Goal: Task Accomplishment & Management: Complete application form

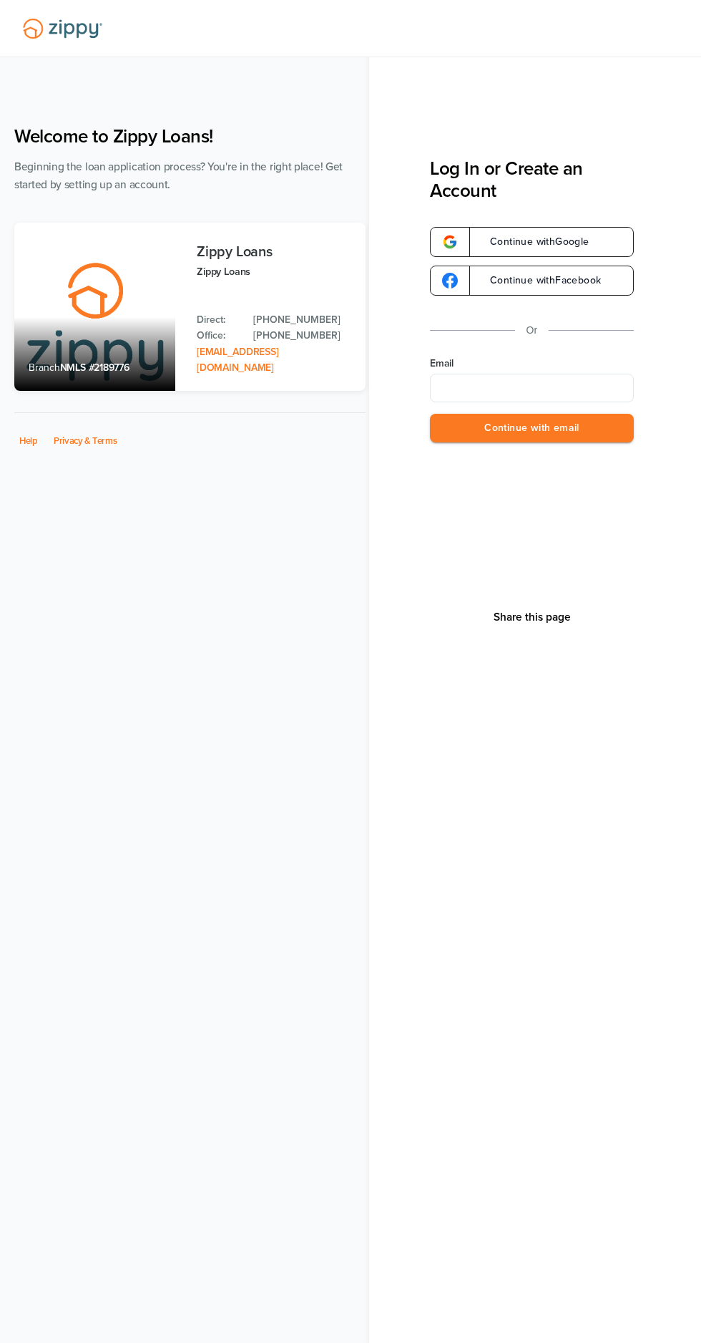
click at [585, 389] on input "Email" at bounding box center [532, 388] width 204 height 29
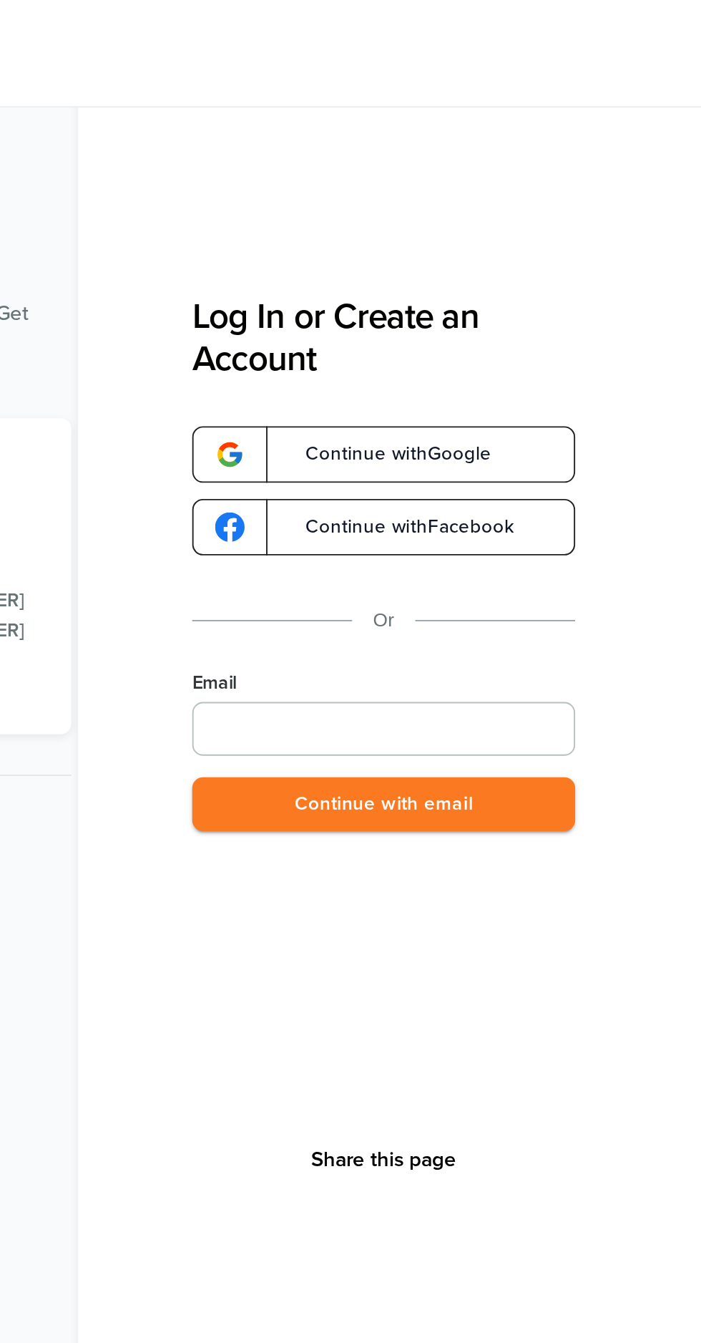
type input "**********"
click at [601, 440] on button "Continue with email" at bounding box center [532, 428] width 204 height 29
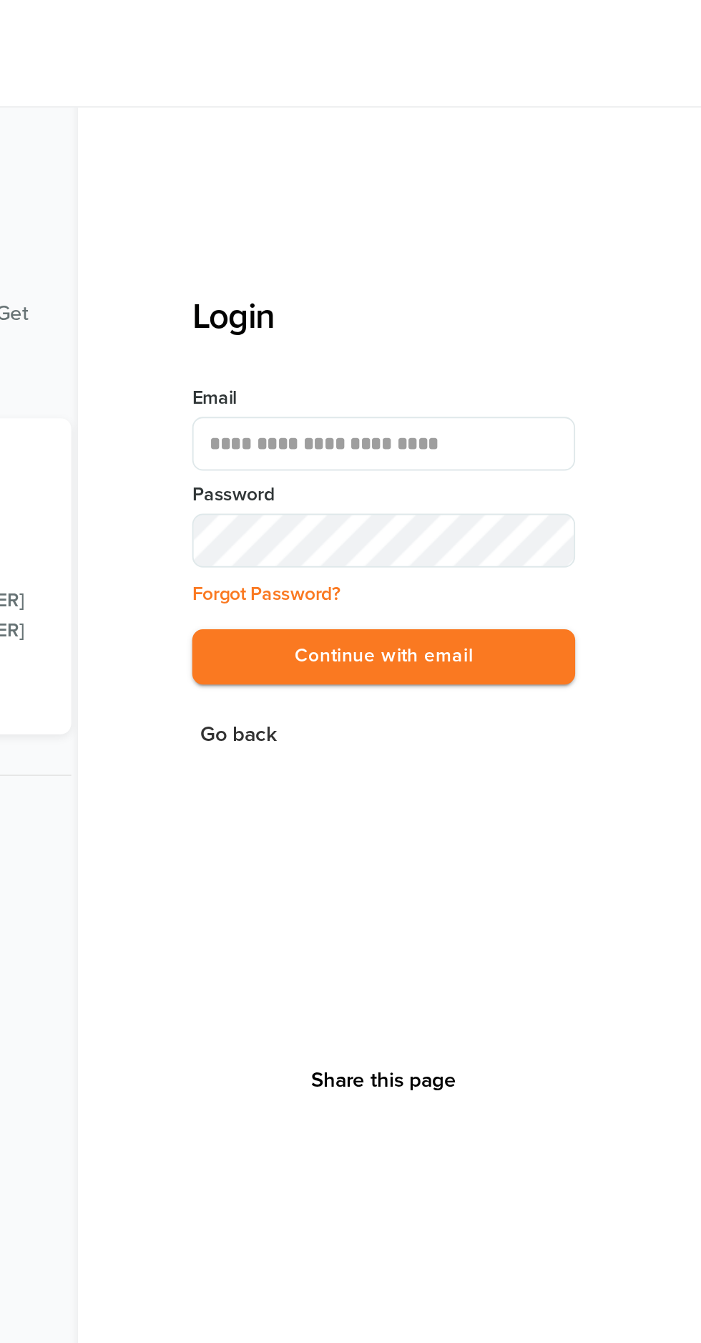
click at [583, 311] on div "Forgot Password?" at bounding box center [532, 316] width 204 height 14
click at [601, 354] on button "Continue with email" at bounding box center [532, 349] width 204 height 29
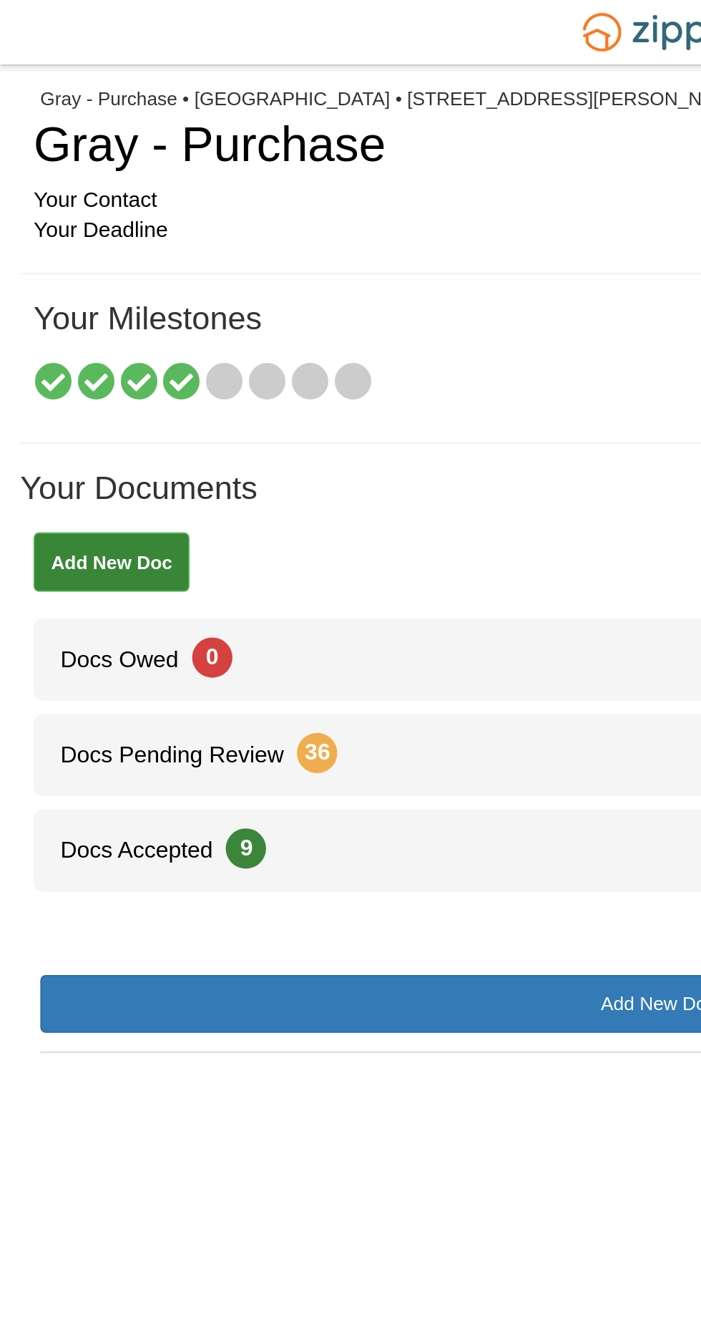
click at [102, 198] on icon at bounding box center [97, 204] width 20 height 20
click at [123, 207] on icon at bounding box center [119, 204] width 20 height 20
click at [349, 280] on h1 "Your Documents" at bounding box center [351, 266] width 680 height 33
